Goal: Use online tool/utility

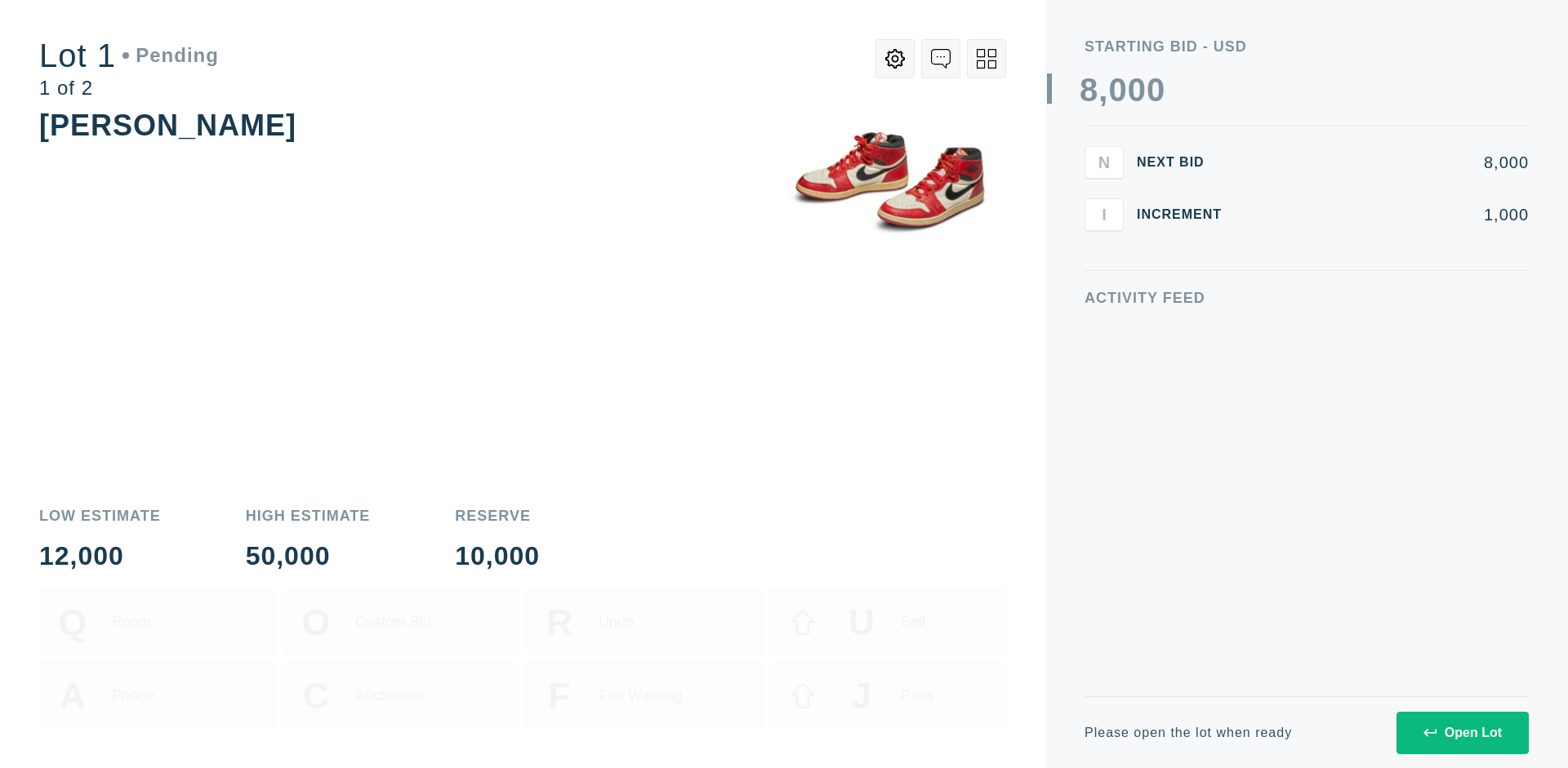
click at [1462, 732] on div "Open Lot" at bounding box center [1462, 733] width 78 height 15
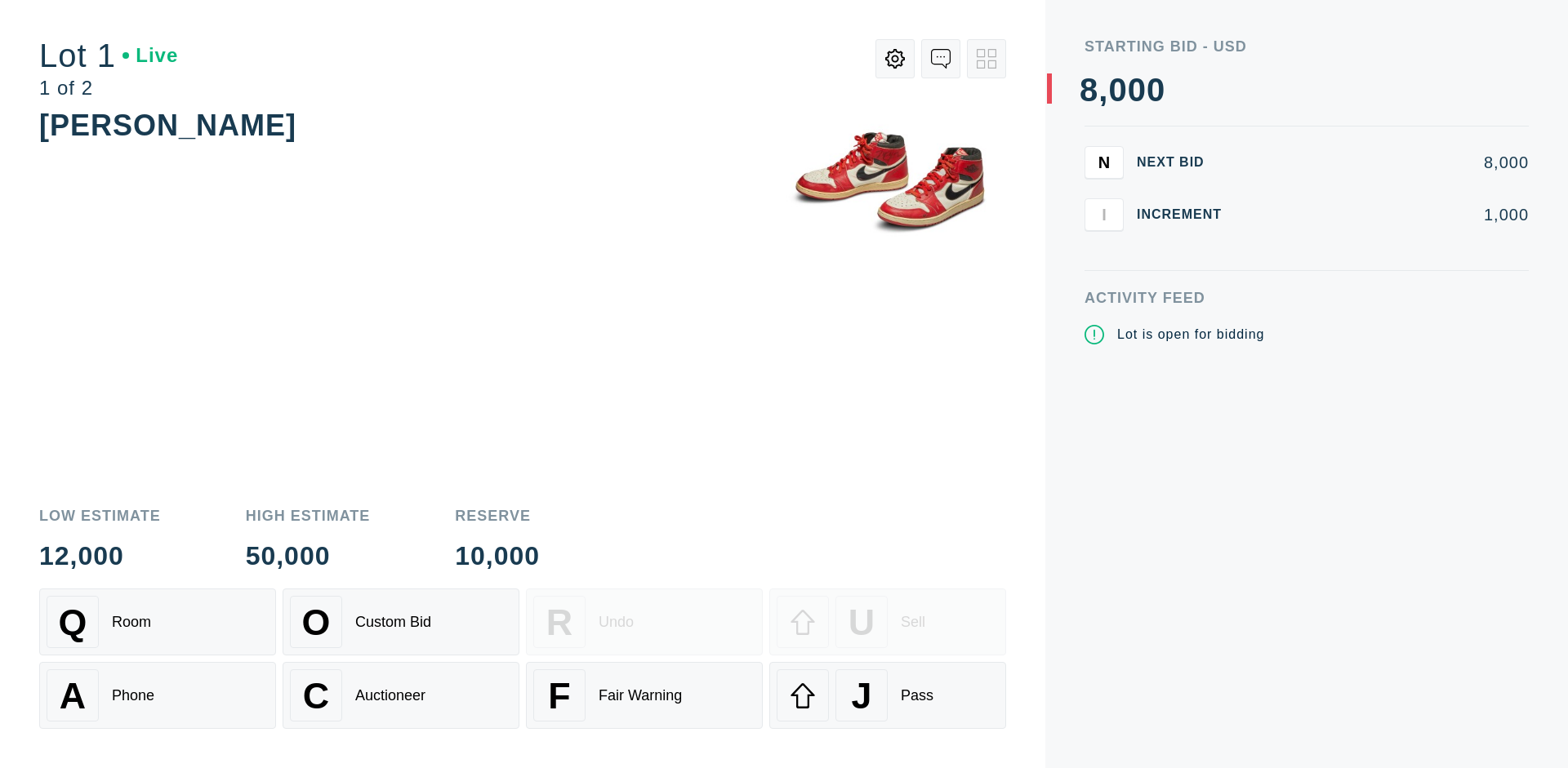
click at [158, 622] on div "Q Room" at bounding box center [158, 621] width 222 height 52
click at [888, 622] on div "U Sell" at bounding box center [888, 621] width 222 height 52
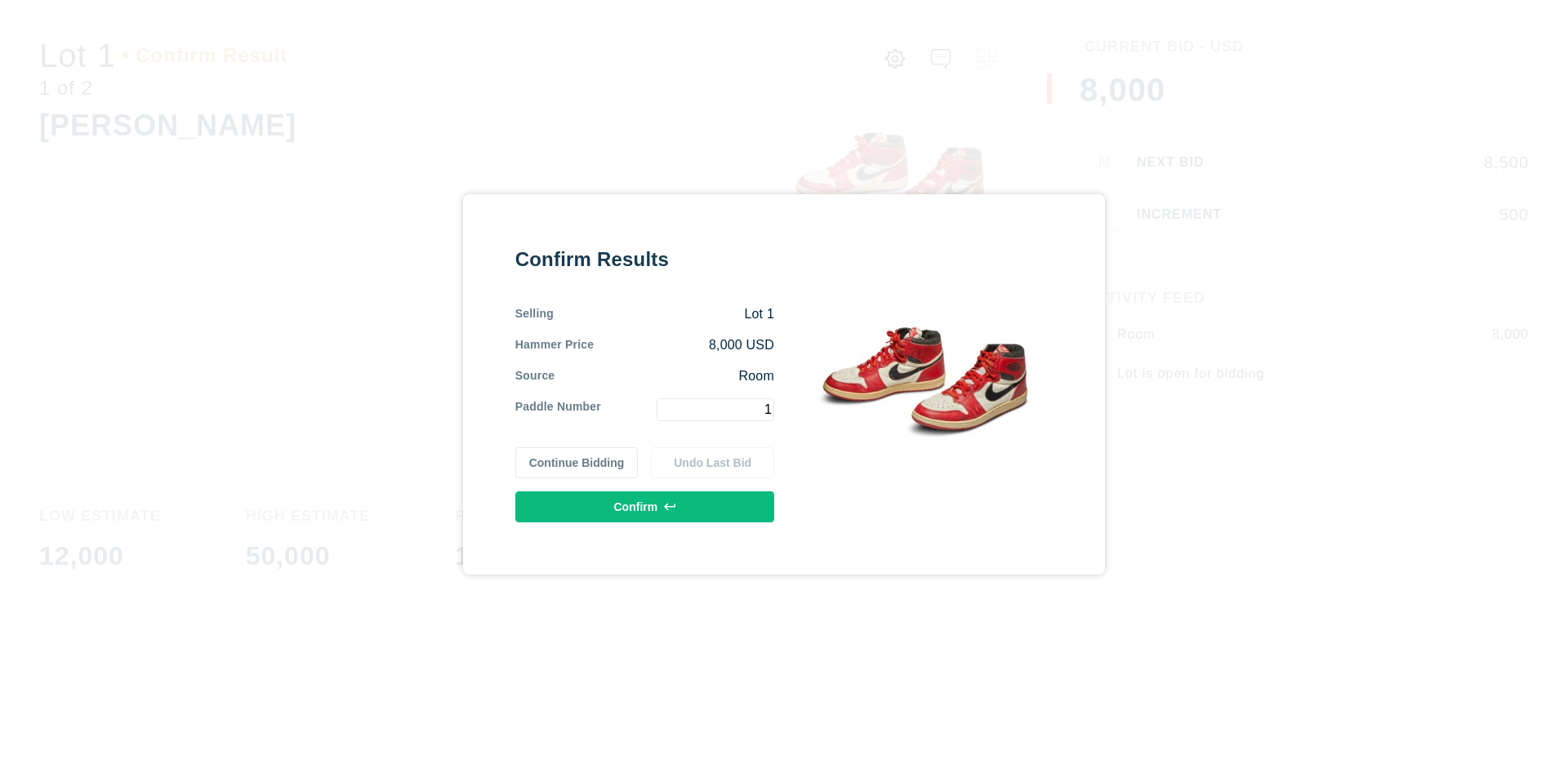
type input "1"
click at [645, 506] on button "Confirm" at bounding box center [645, 507] width 259 height 31
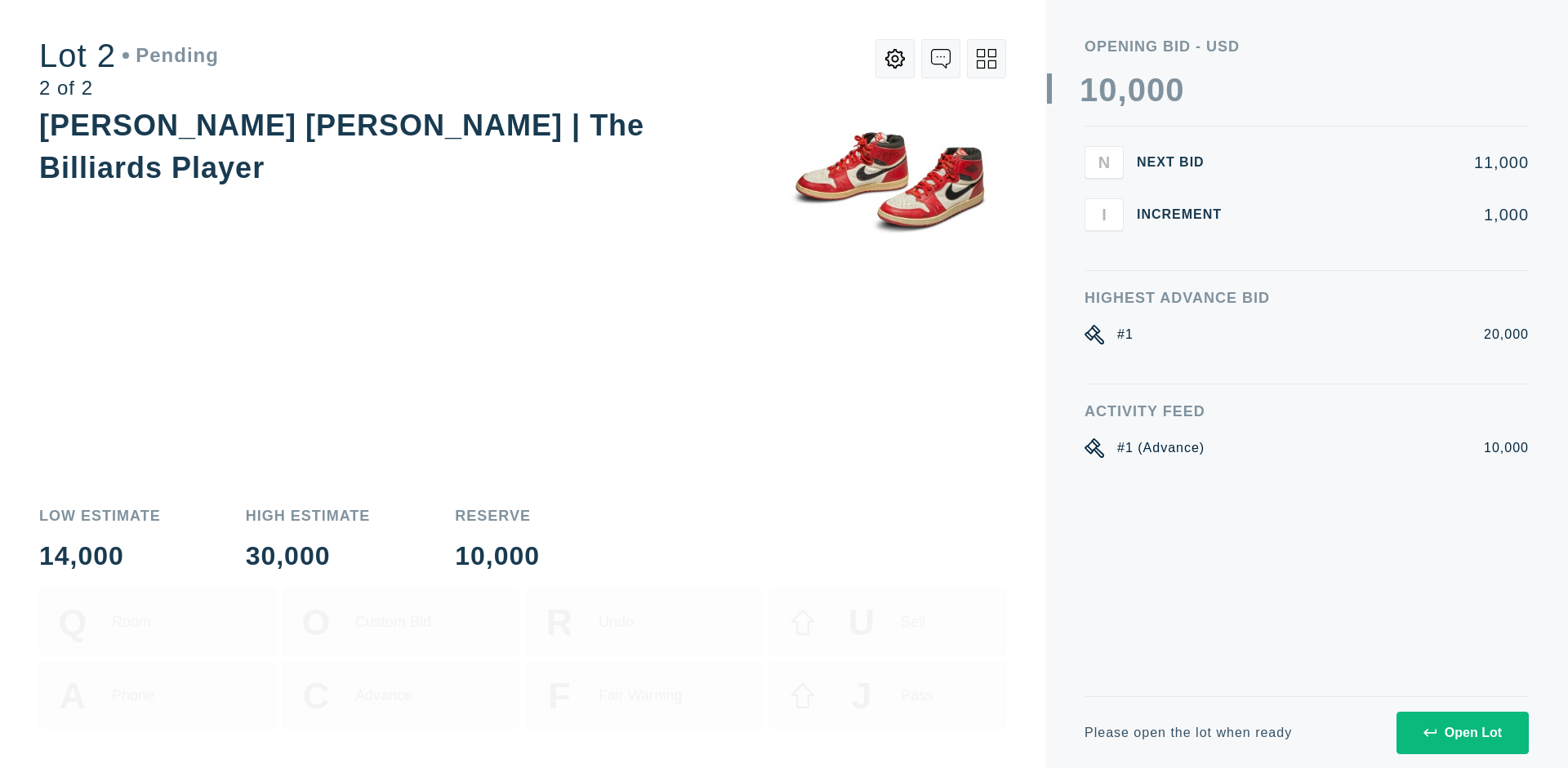
click at [1462, 732] on div "Open Lot" at bounding box center [1462, 733] width 78 height 15
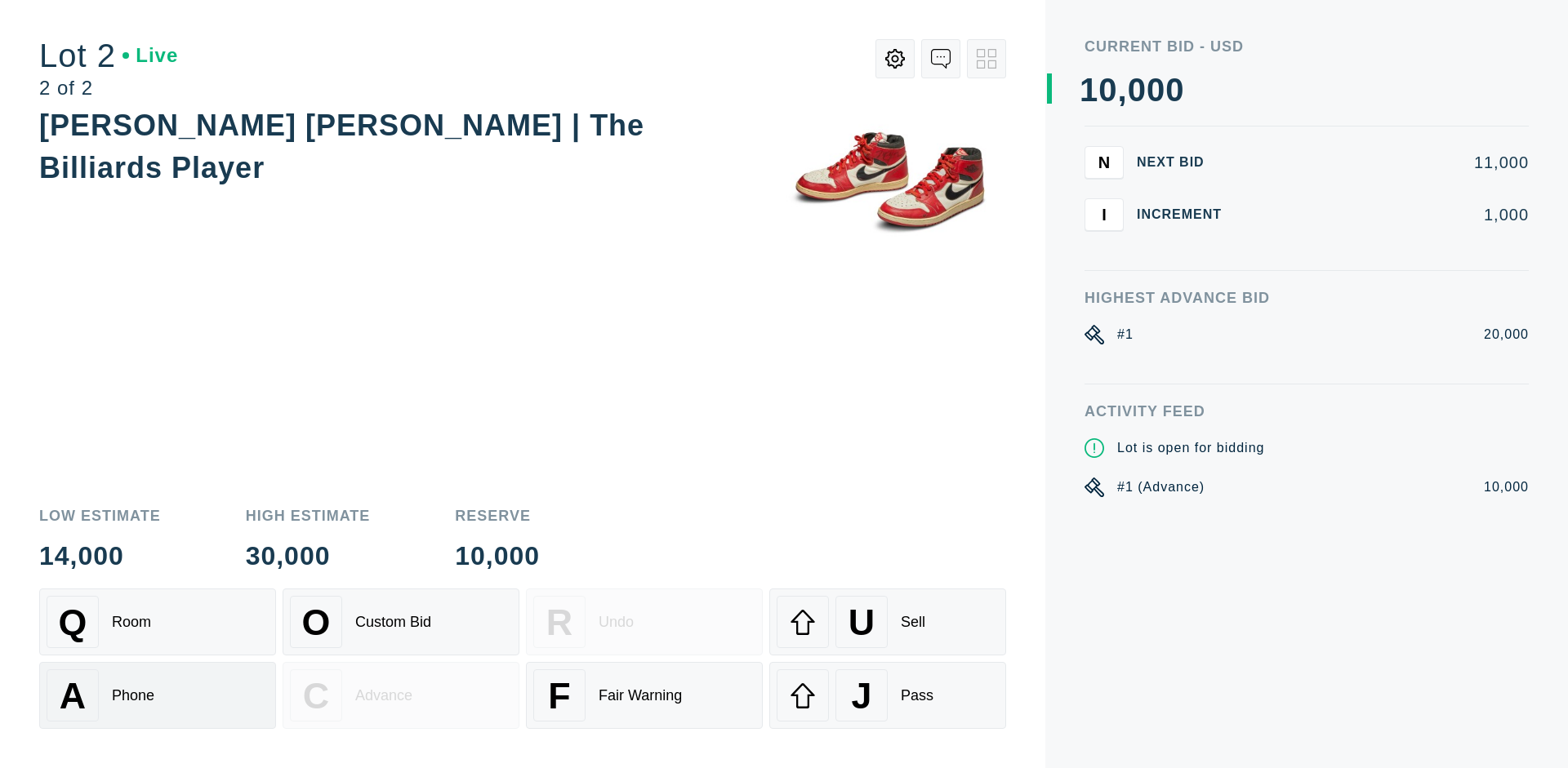
click at [158, 696] on div "A Phone" at bounding box center [158, 695] width 222 height 52
